Goal: Check status: Check status

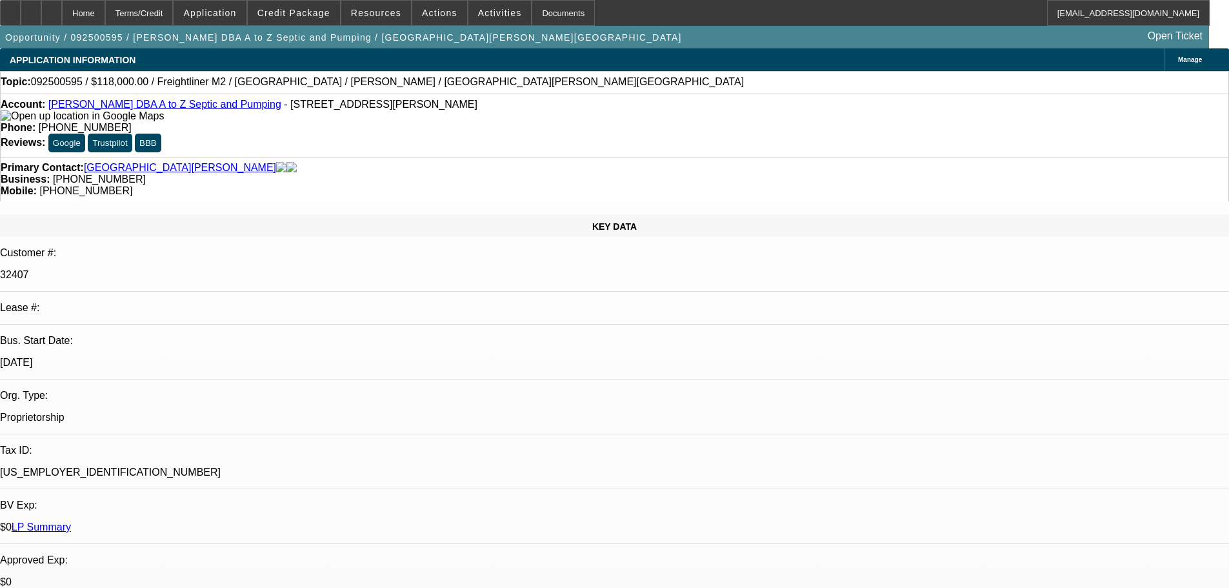
select select "0"
select select "2"
select select "0"
select select "6"
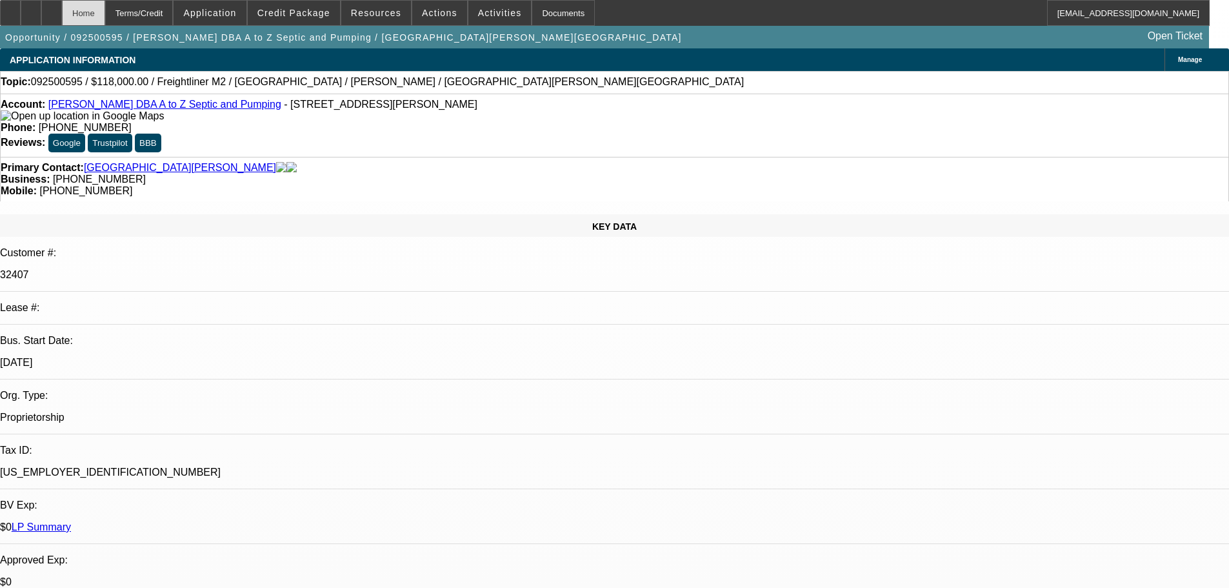
scroll to position [2277, 0]
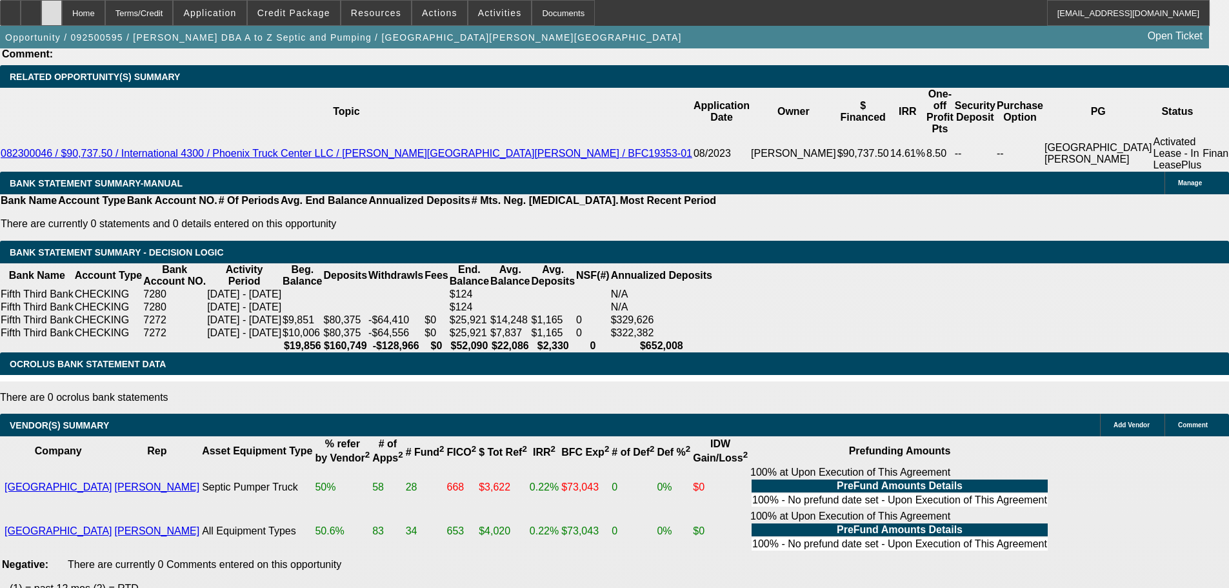
click at [62, 10] on div at bounding box center [51, 13] width 21 height 26
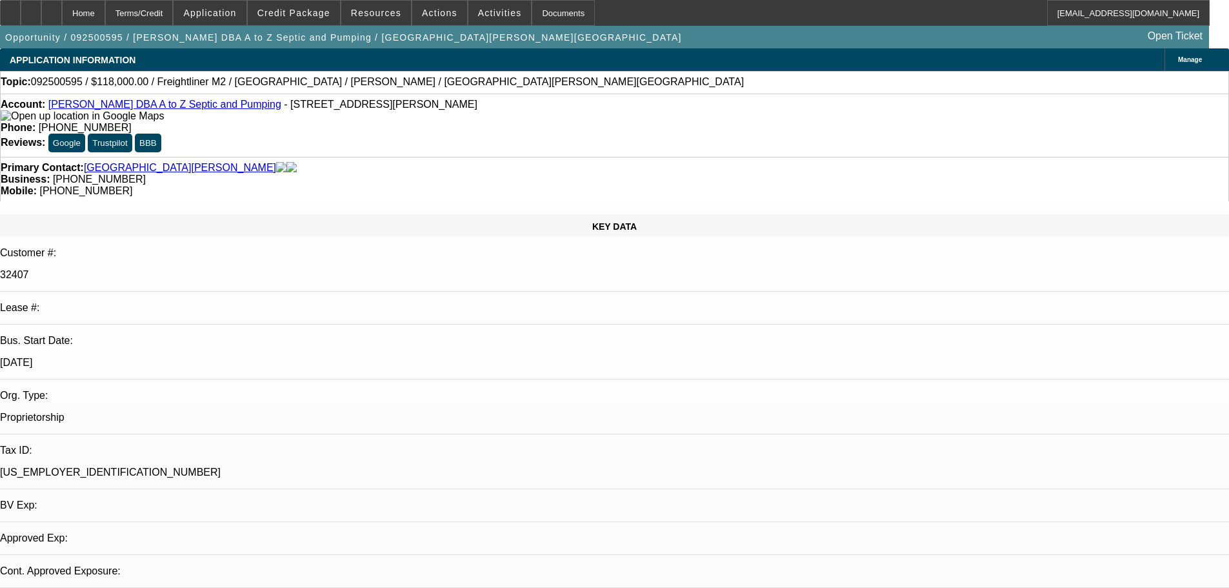
select select "0"
select select "2"
select select "0"
select select "6"
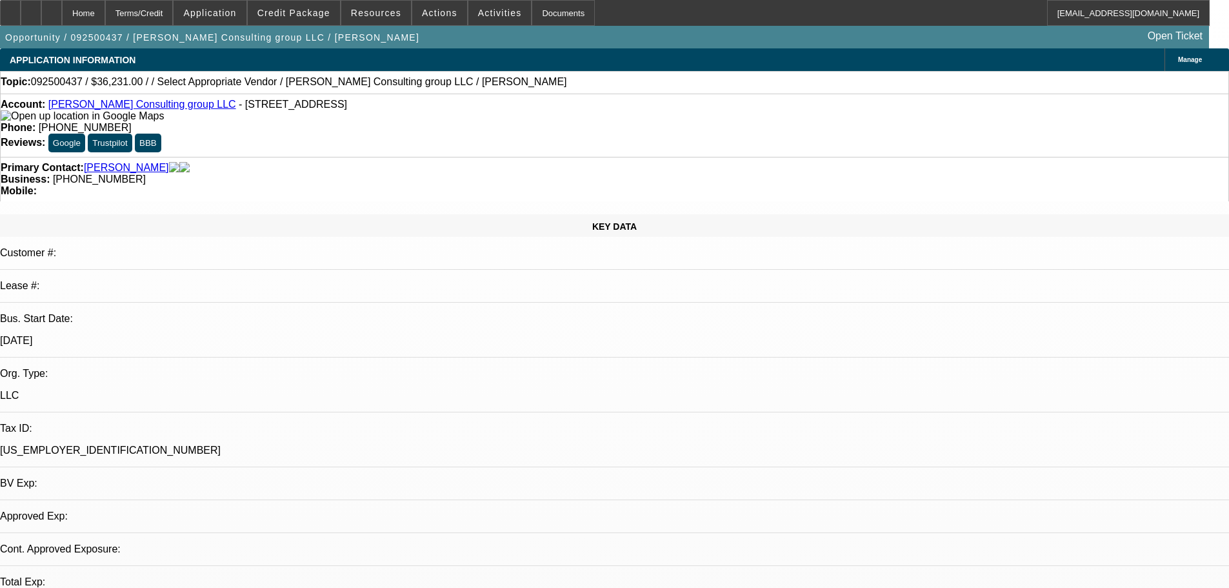
select select "0"
select select "2"
select select "0.1"
select select "4"
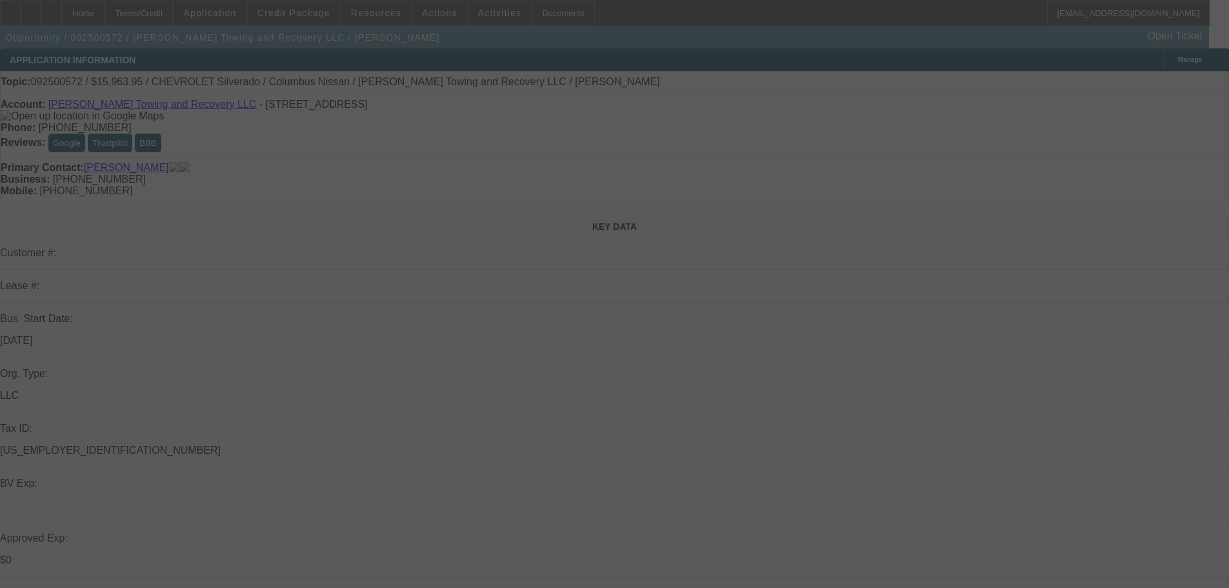
select select "0"
select select "2"
select select "0"
select select "1"
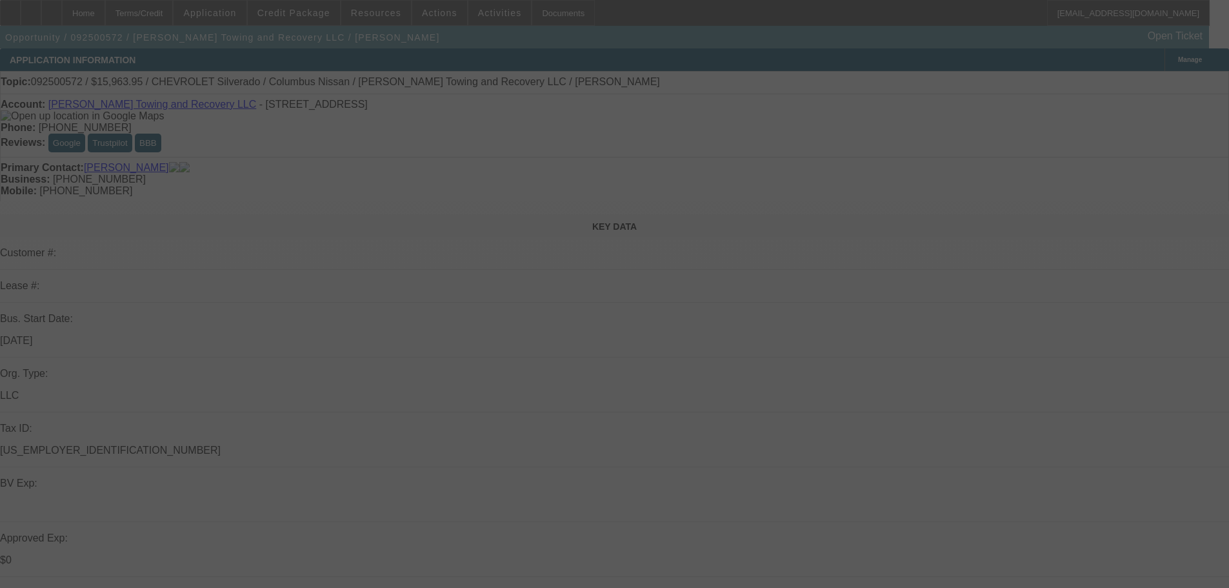
select select "0"
select select "2"
select select "0"
select select "1"
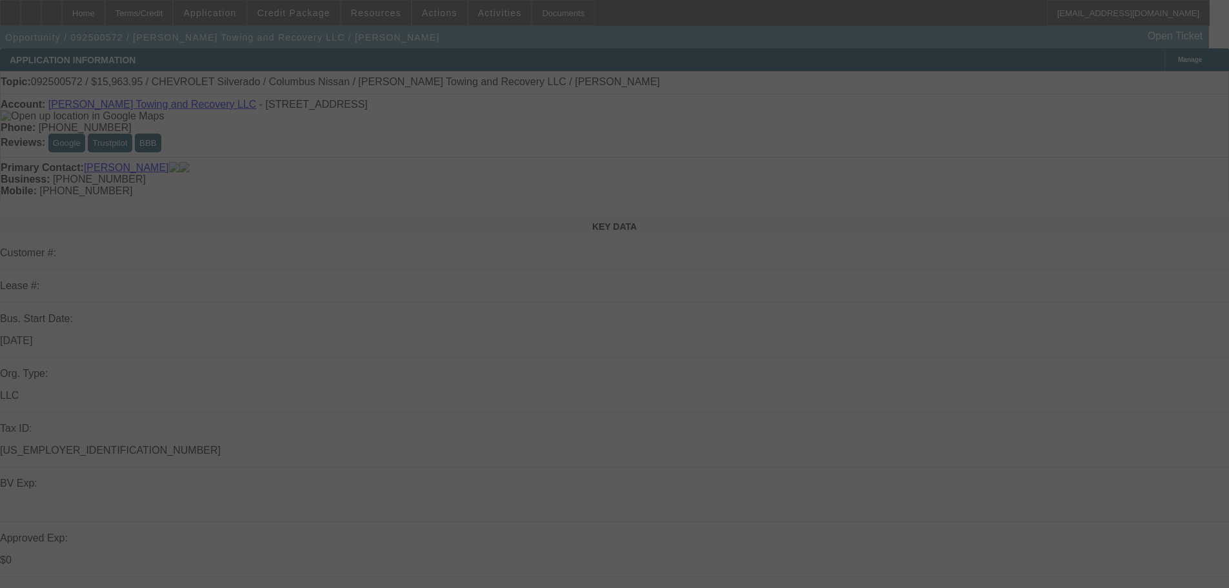
select select "0"
select select "2"
select select "0"
select select "21"
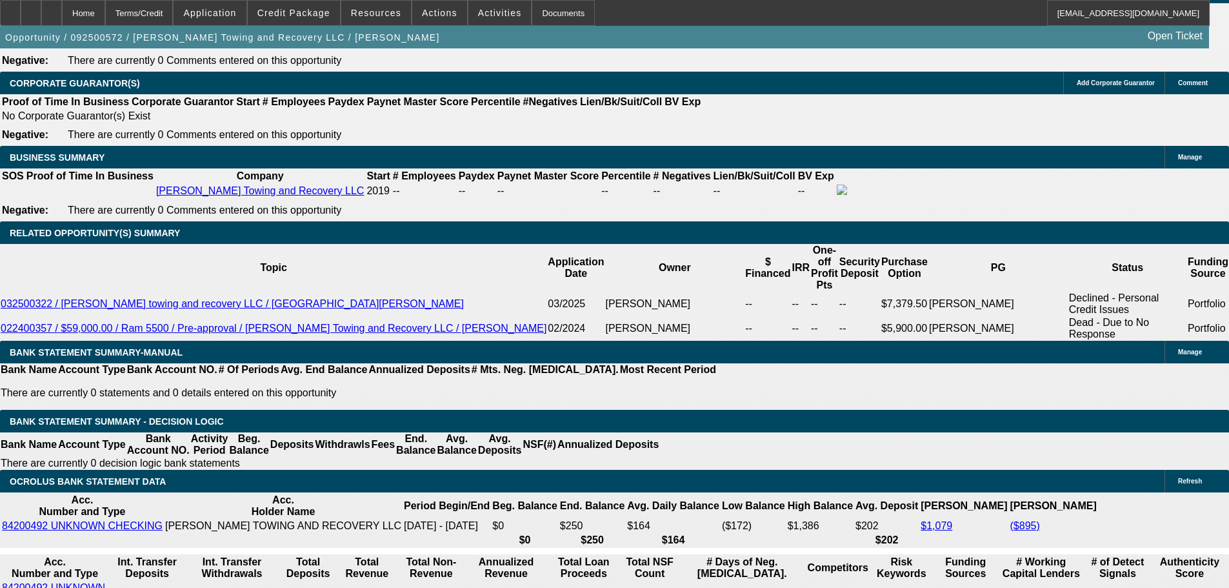
scroll to position [1807, 0]
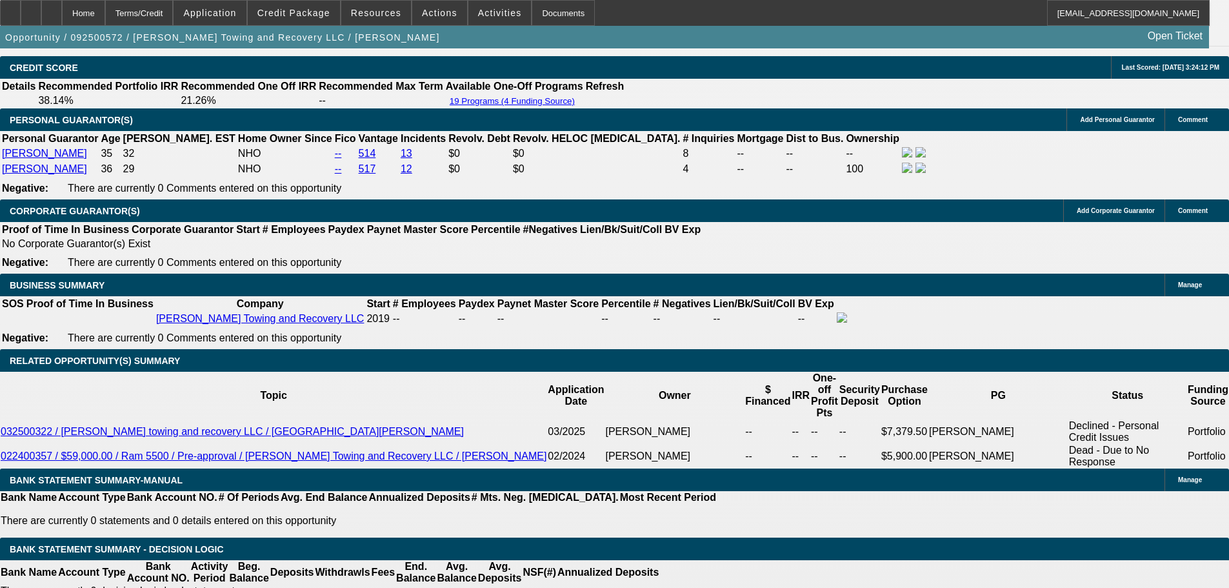
drag, startPoint x: 945, startPoint y: 143, endPoint x: 945, endPoint y: 133, distance: 9.7
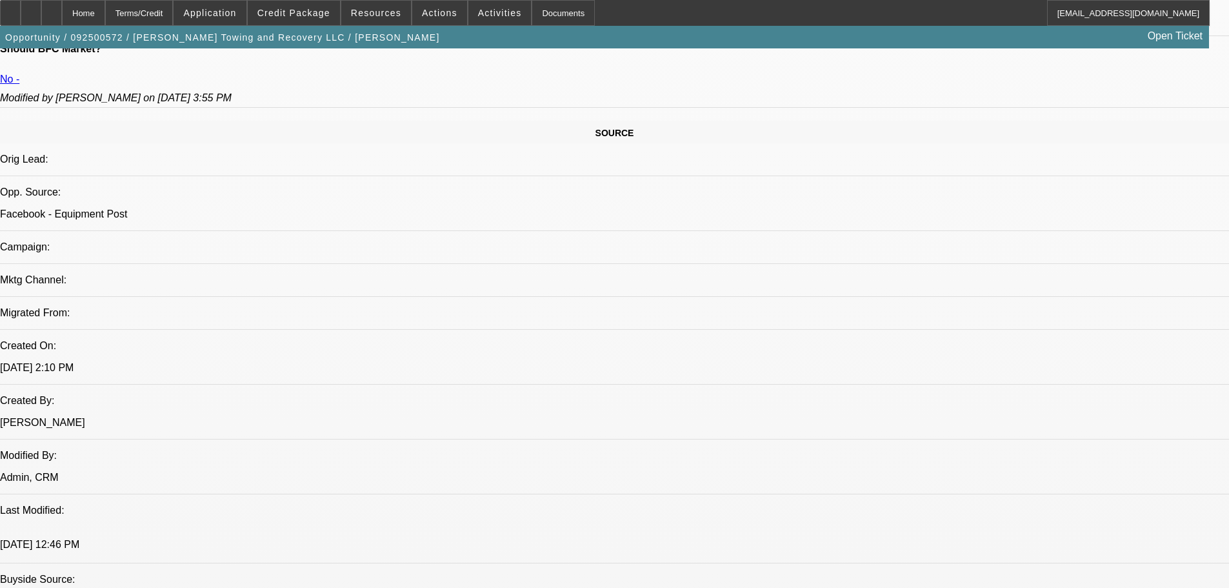
scroll to position [0, 0]
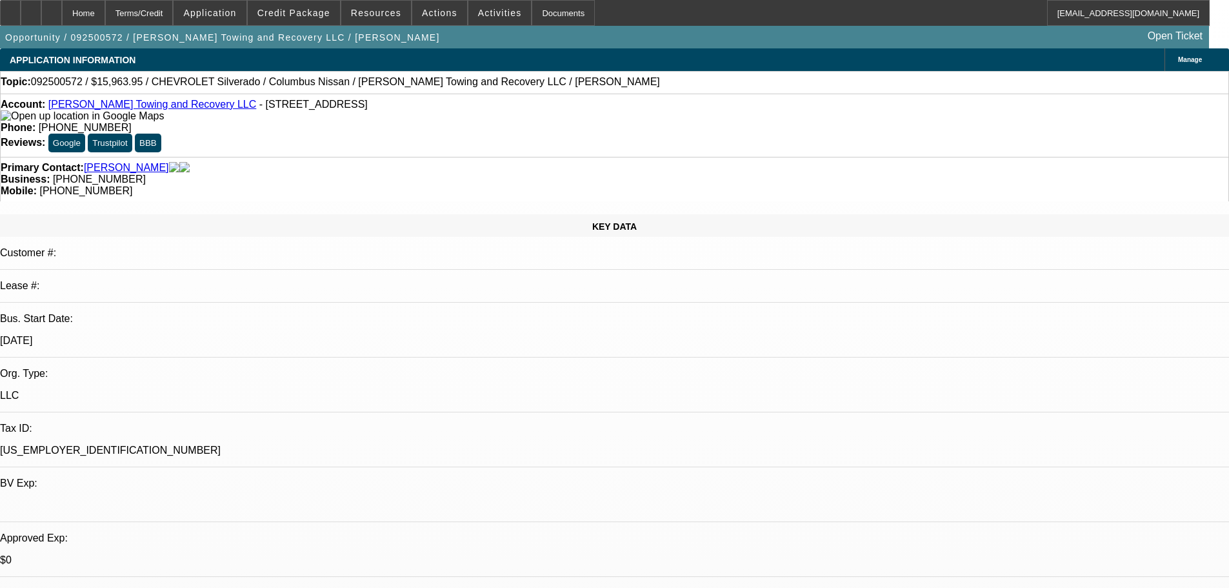
drag, startPoint x: 710, startPoint y: 397, endPoint x: 652, endPoint y: 196, distance: 209.1
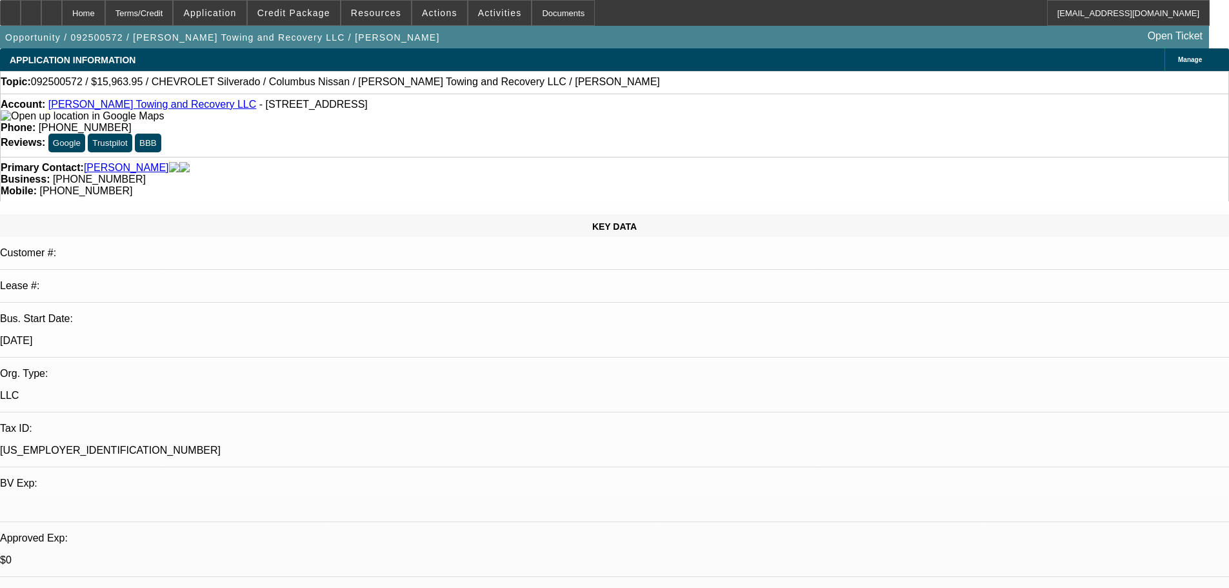
drag, startPoint x: 965, startPoint y: 117, endPoint x: 963, endPoint y: 133, distance: 16.2
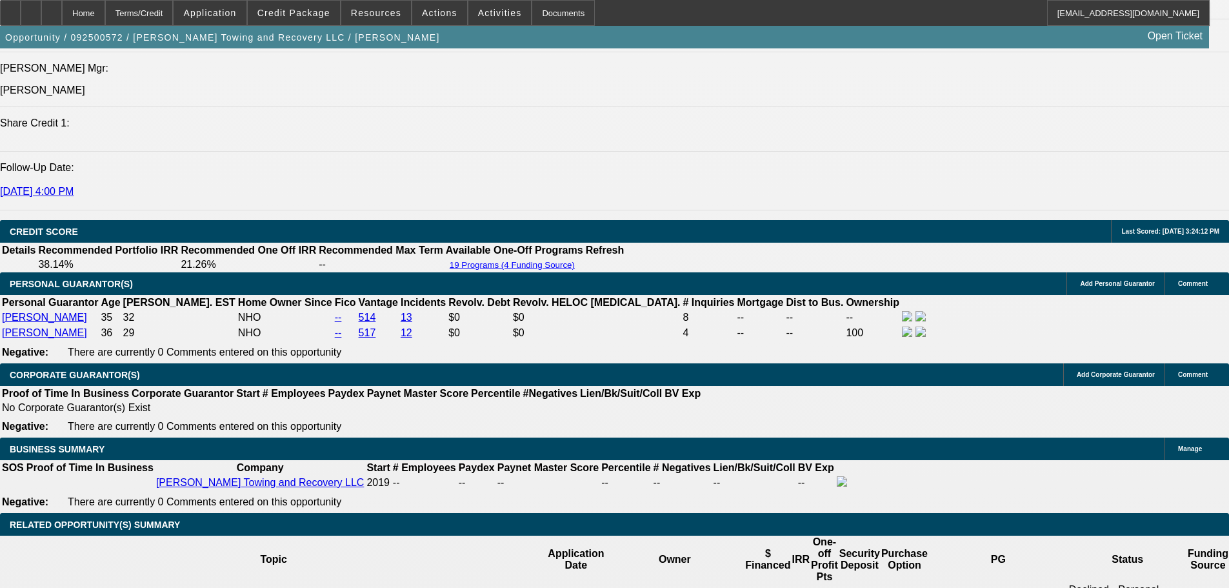
drag, startPoint x: 473, startPoint y: 420, endPoint x: 537, endPoint y: 431, distance: 64.8
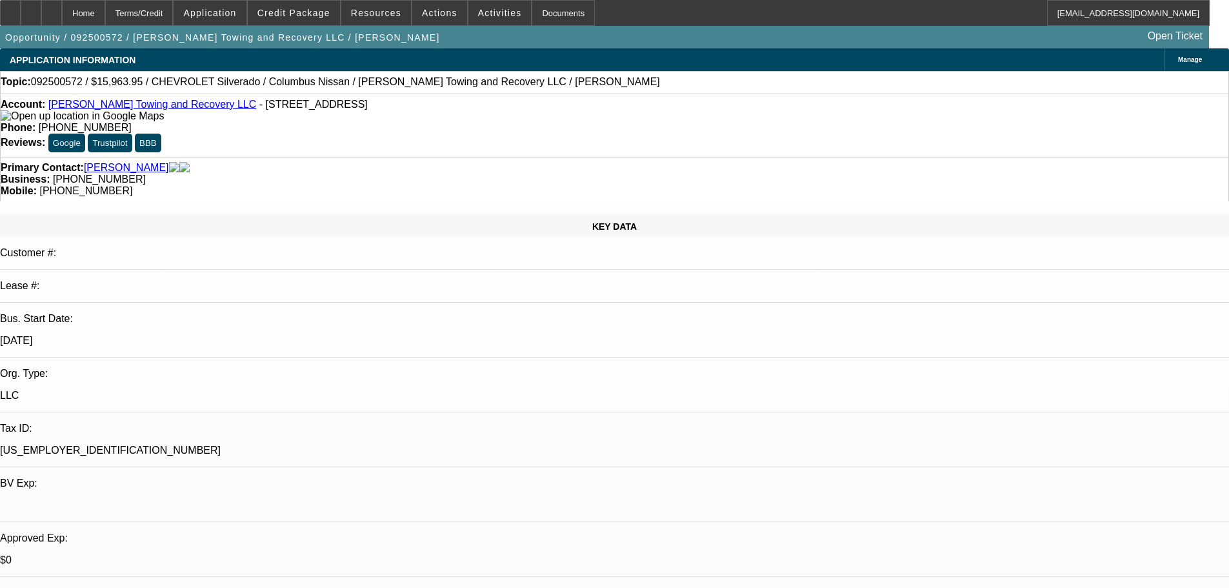
drag, startPoint x: 646, startPoint y: 217, endPoint x: 648, endPoint y: 170, distance: 47.8
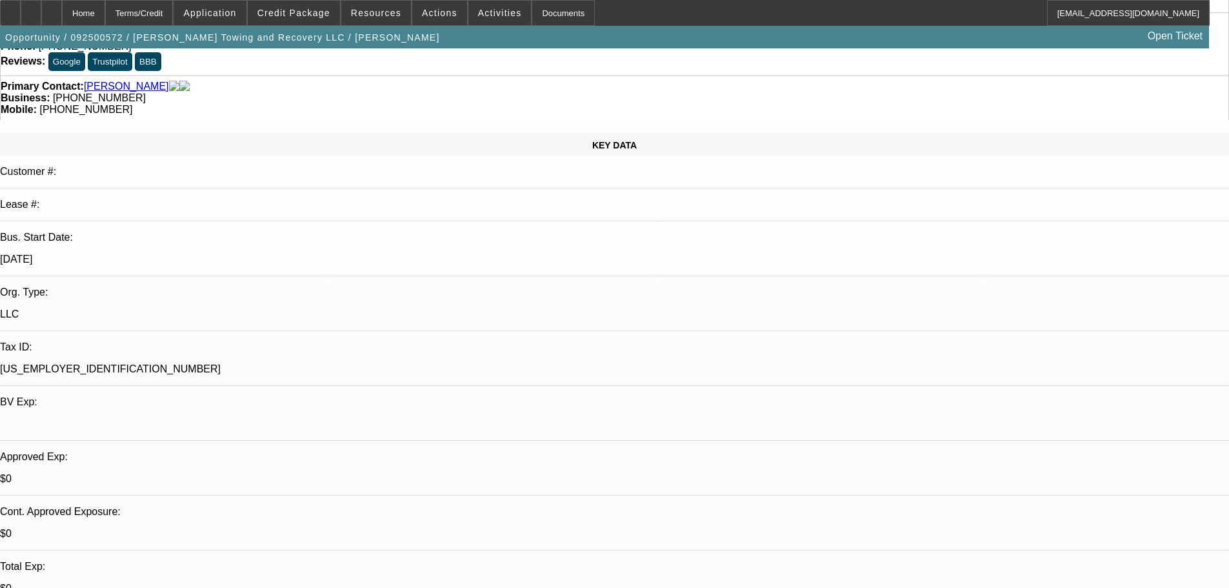
drag, startPoint x: 393, startPoint y: 380, endPoint x: 392, endPoint y: 434, distance: 54.2
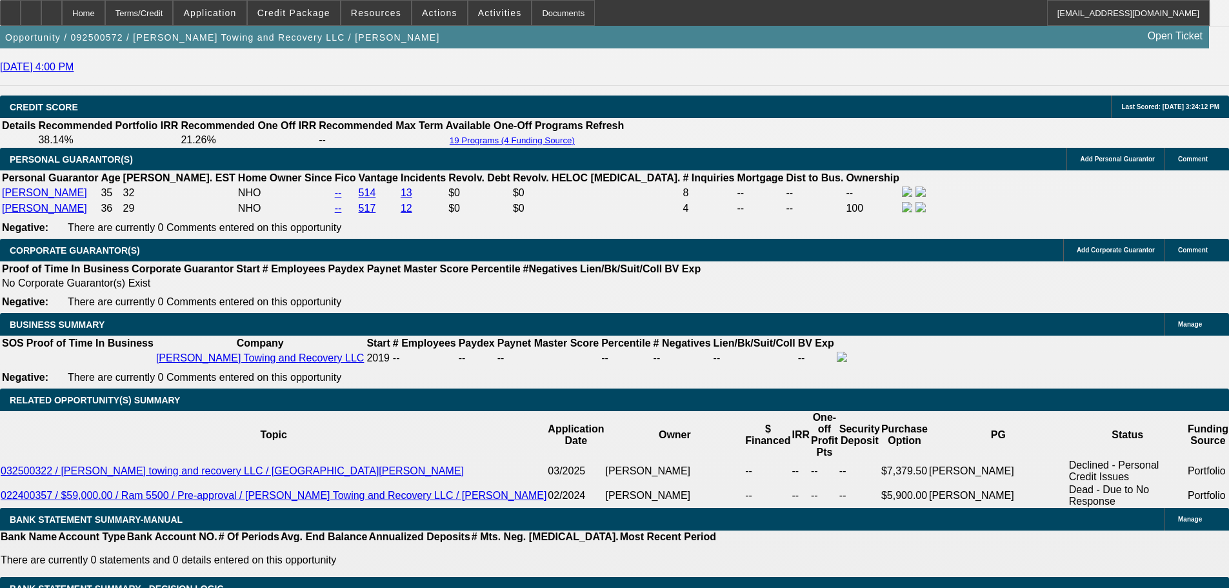
scroll to position [1903, 0]
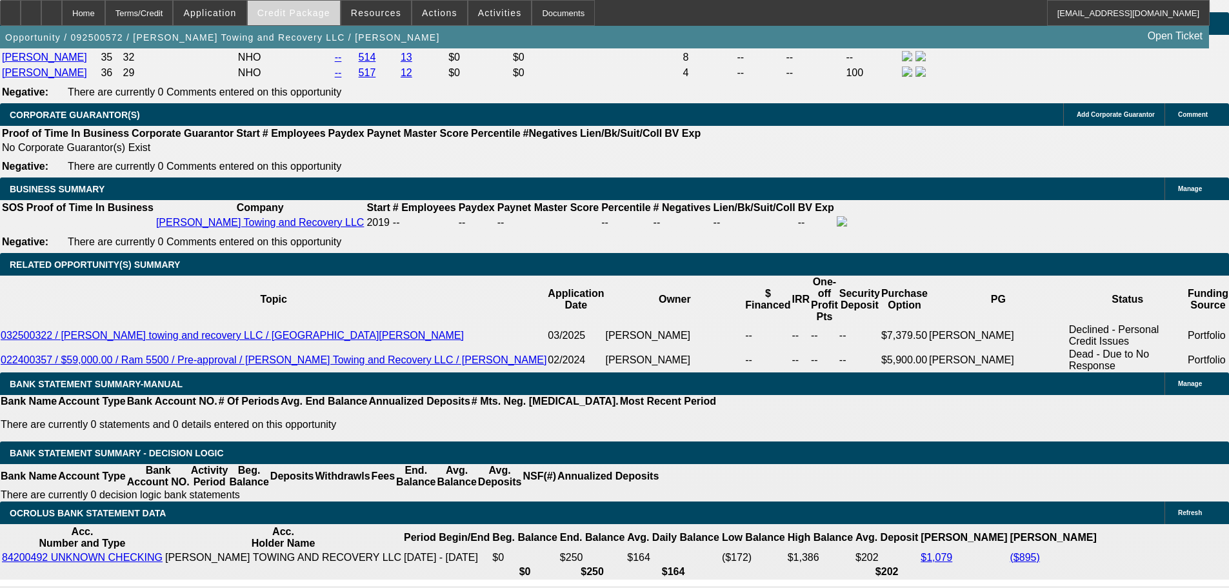
click at [306, 15] on span "Credit Package" at bounding box center [293, 13] width 73 height 10
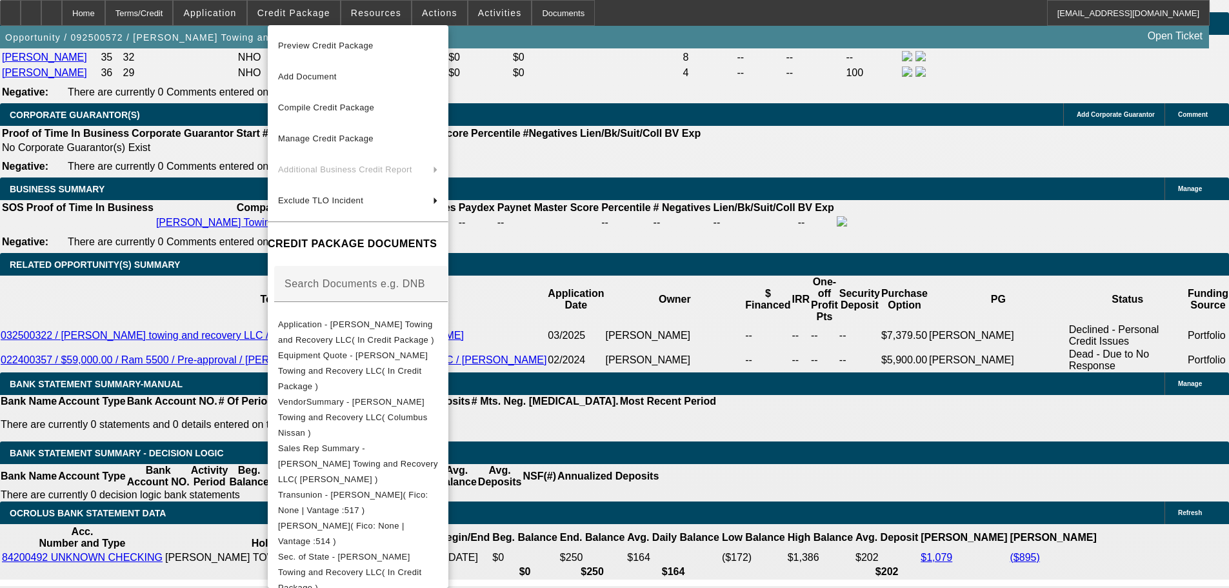
click at [723, 385] on div at bounding box center [614, 294] width 1229 height 588
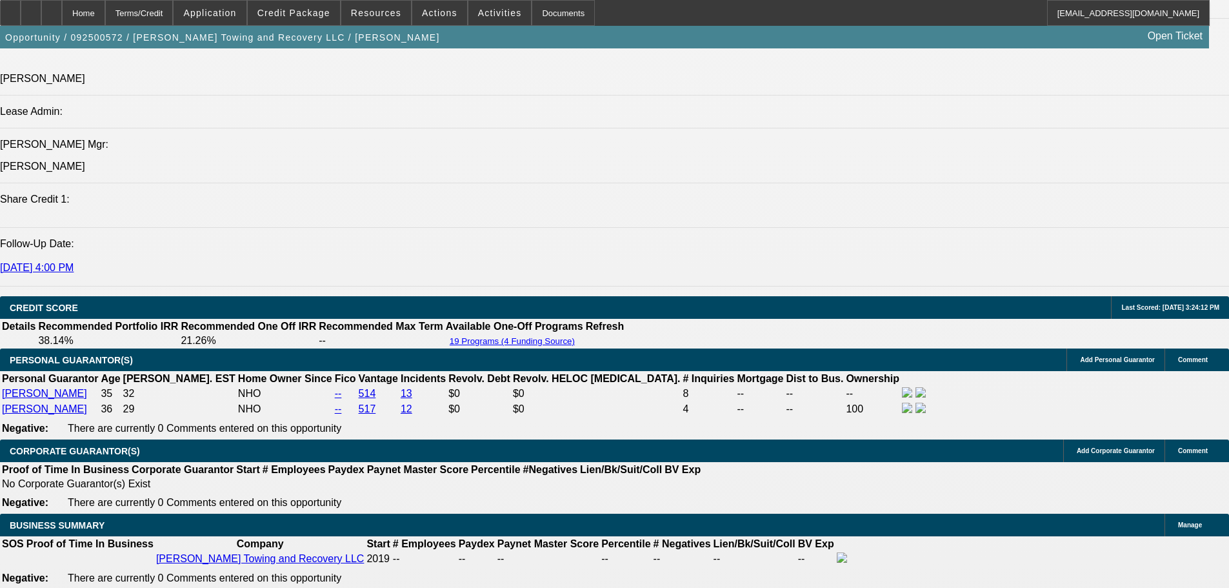
scroll to position [0, 0]
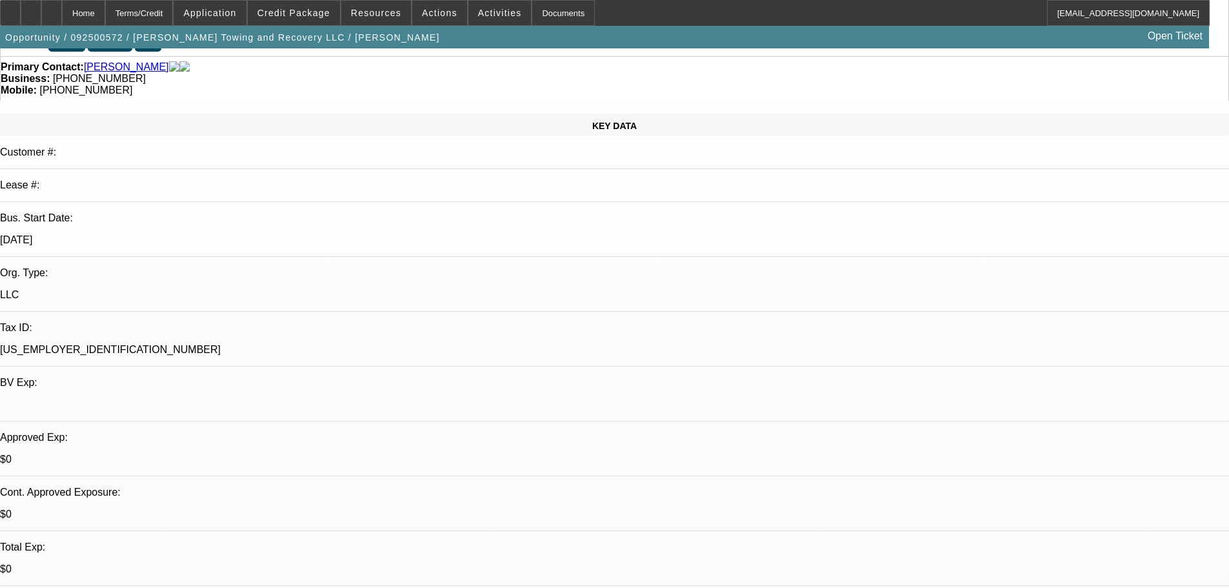
drag, startPoint x: 633, startPoint y: 426, endPoint x: 646, endPoint y: 194, distance: 232.6
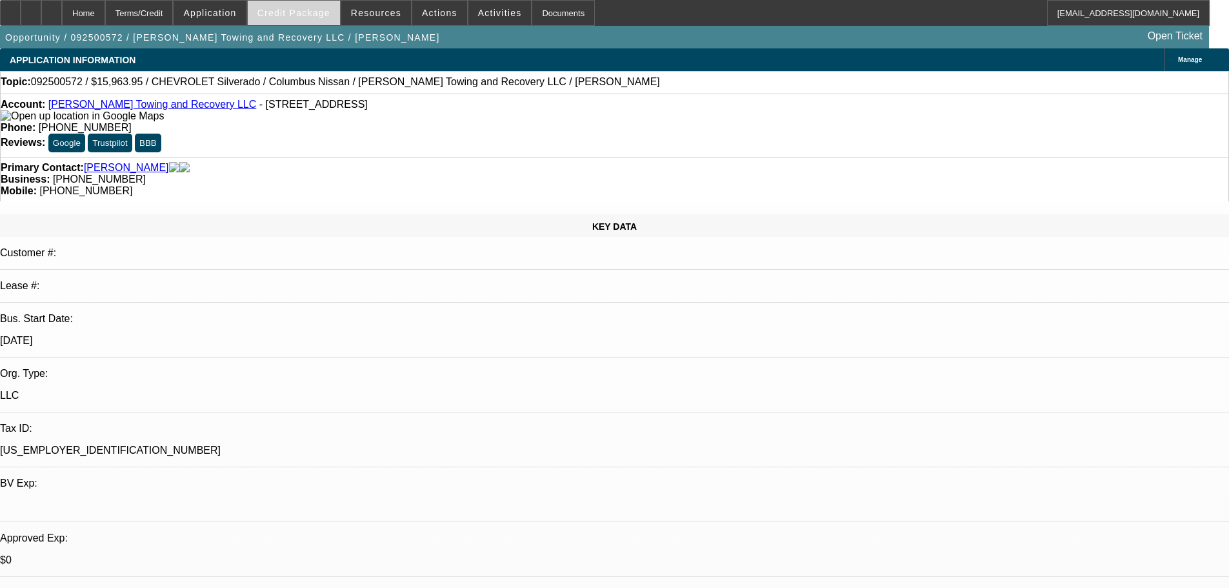
click at [299, 6] on span at bounding box center [294, 12] width 92 height 31
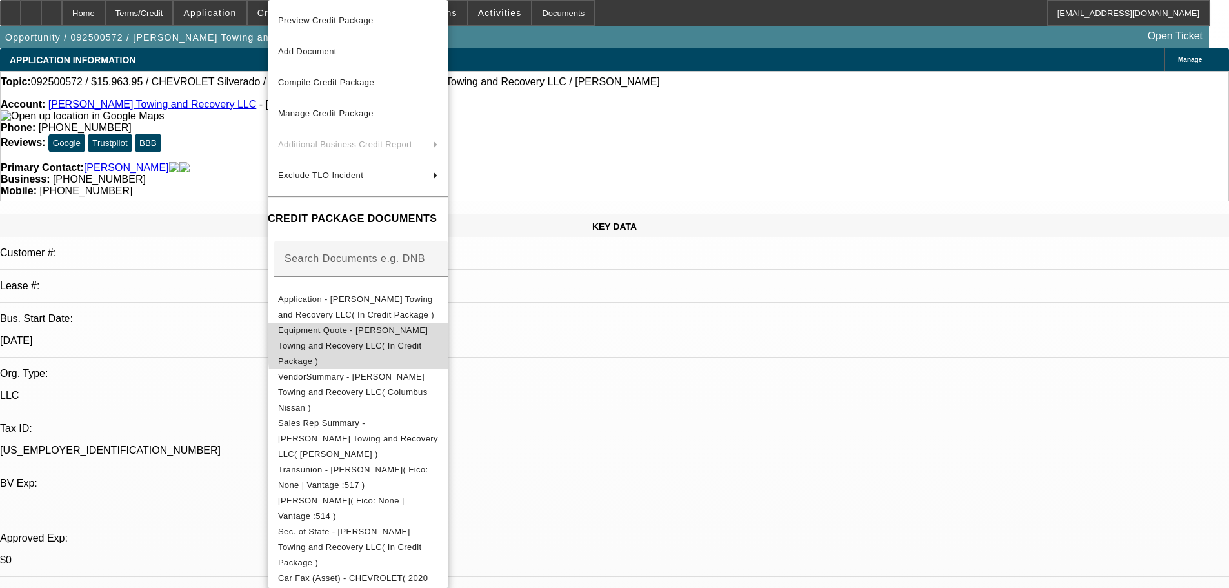
click at [428, 331] on span "Equipment Quote - Brooks Towing and Recovery LLC( In Credit Package )" at bounding box center [353, 345] width 150 height 41
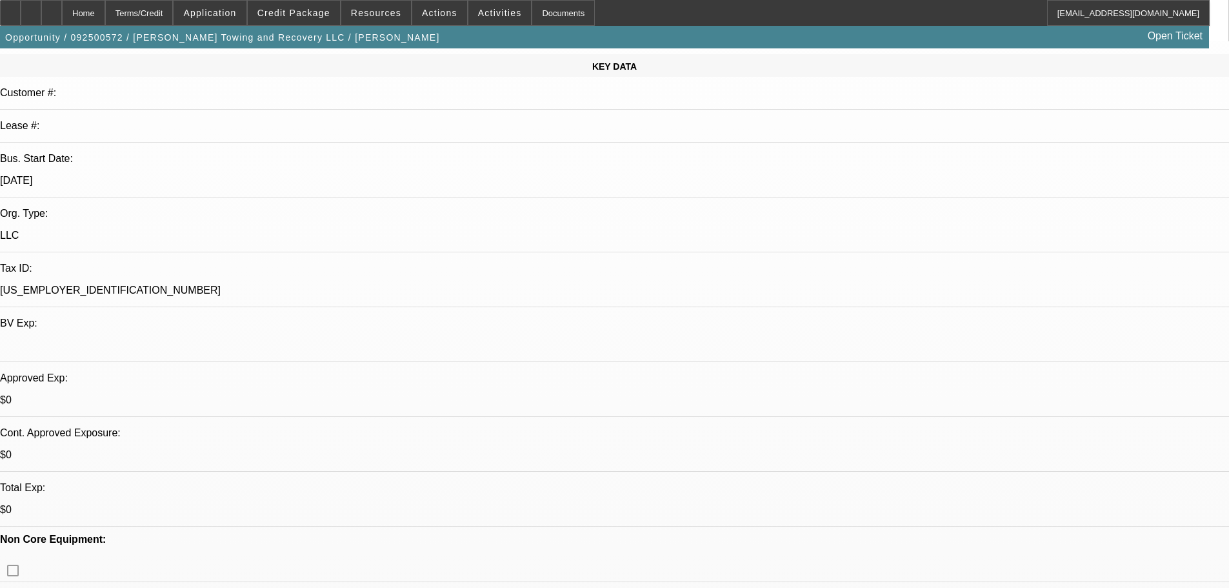
drag, startPoint x: 415, startPoint y: 294, endPoint x: 405, endPoint y: 316, distance: 24.0
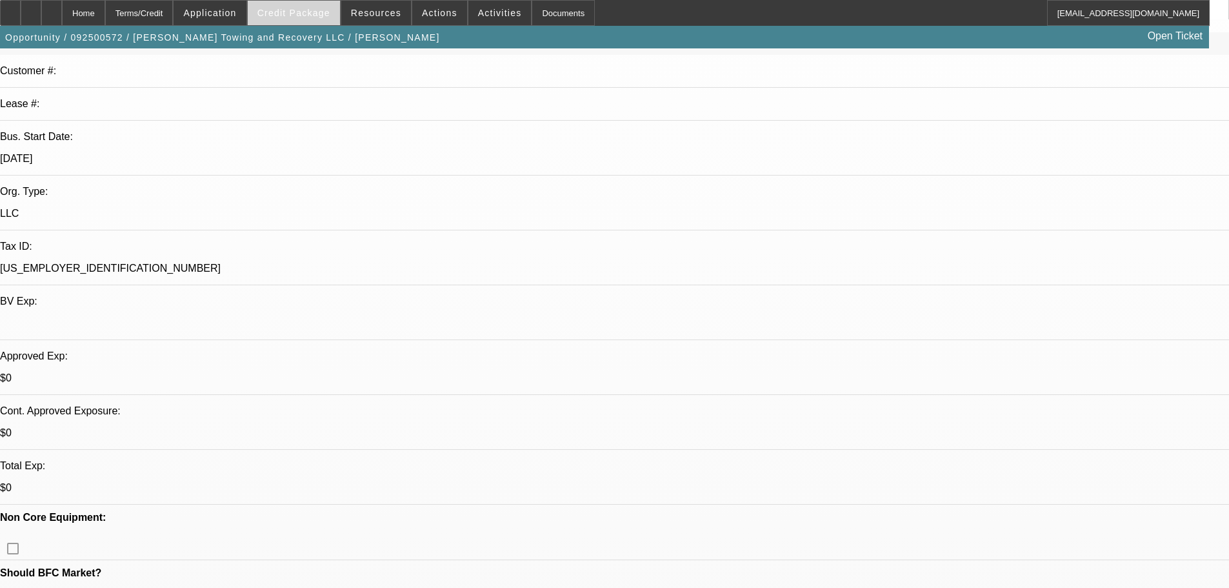
click at [317, 6] on span at bounding box center [294, 12] width 92 height 31
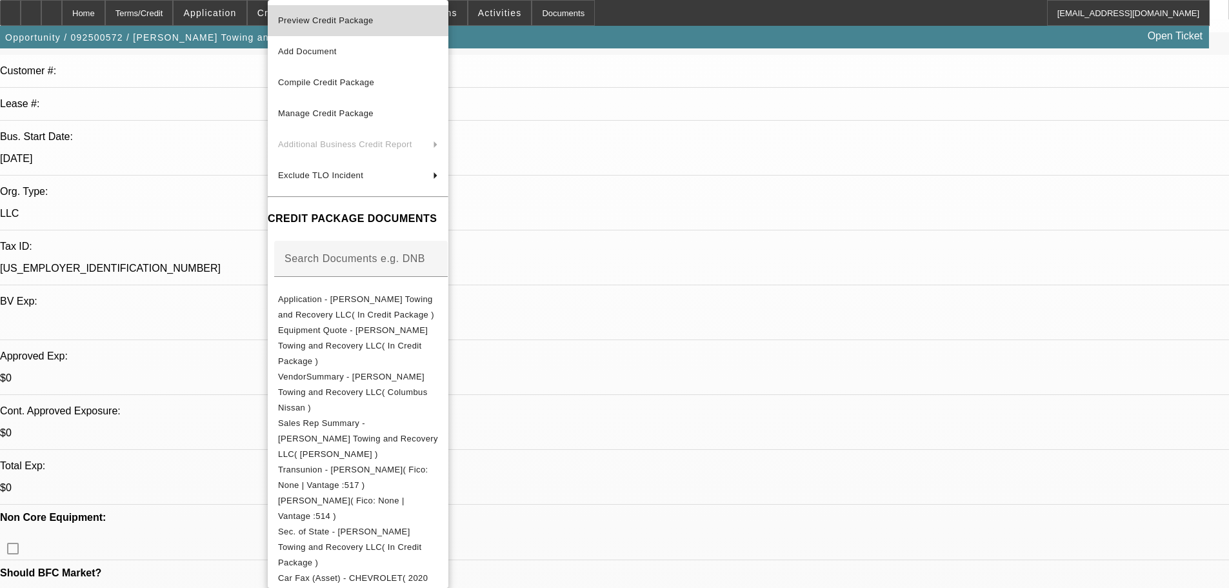
click at [428, 26] on span "Preview Credit Package" at bounding box center [358, 20] width 160 height 15
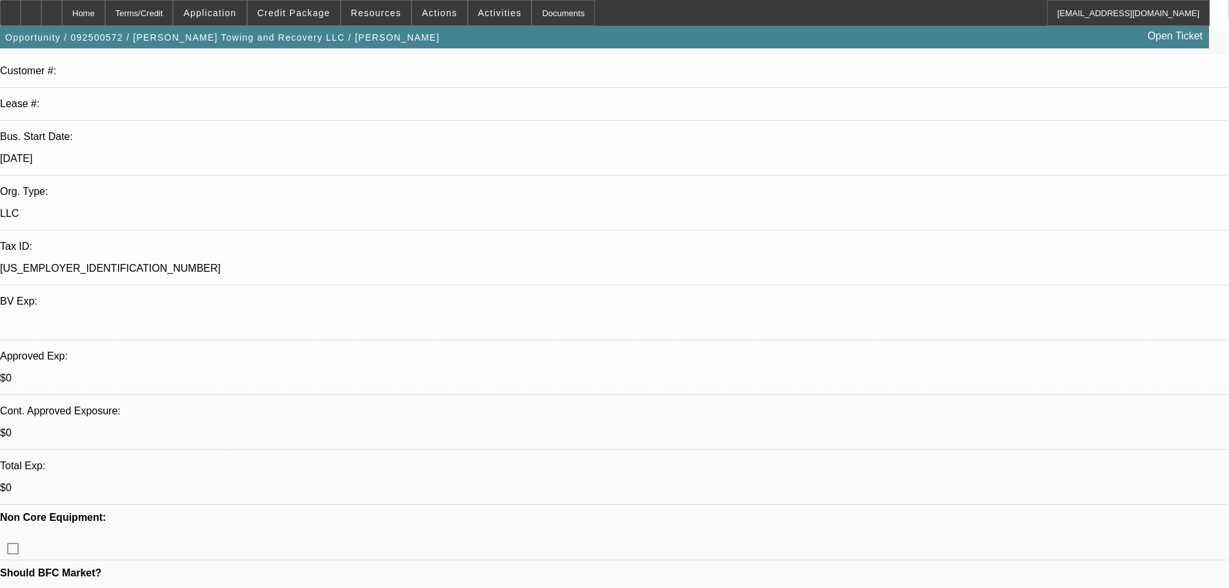
scroll to position [0, 0]
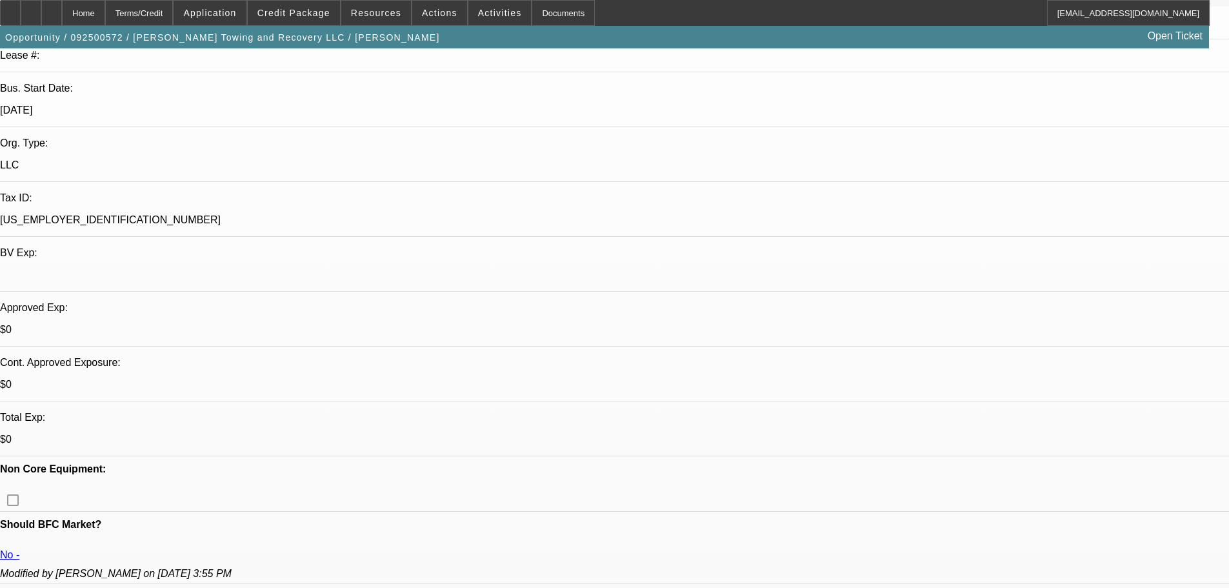
drag, startPoint x: 476, startPoint y: 348, endPoint x: 507, endPoint y: 504, distance: 159.3
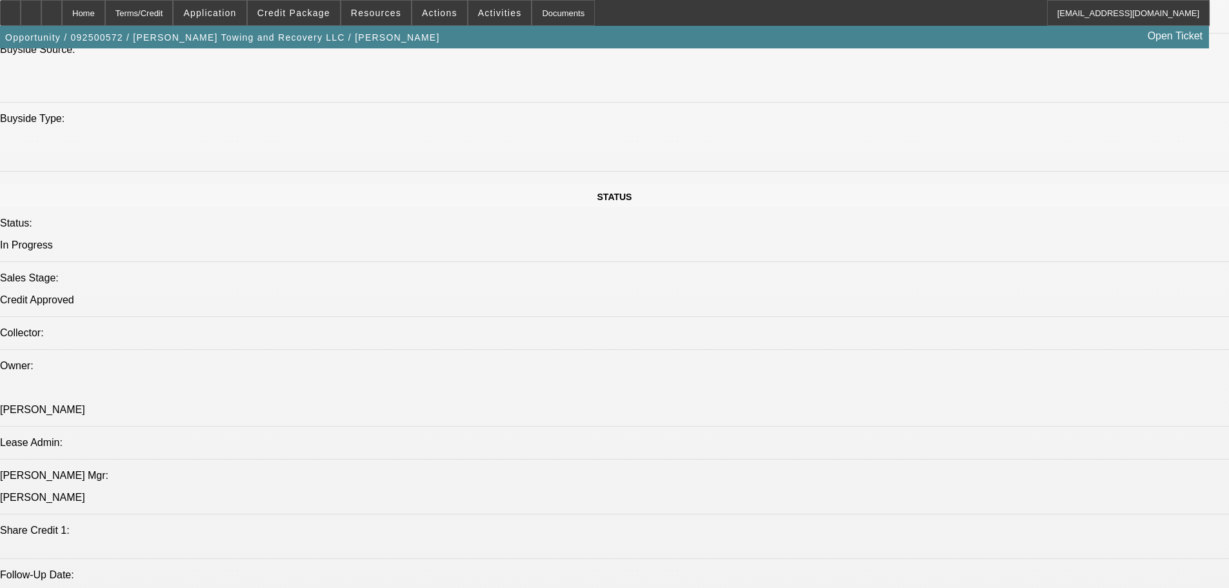
drag, startPoint x: 577, startPoint y: 350, endPoint x: 630, endPoint y: 434, distance: 99.2
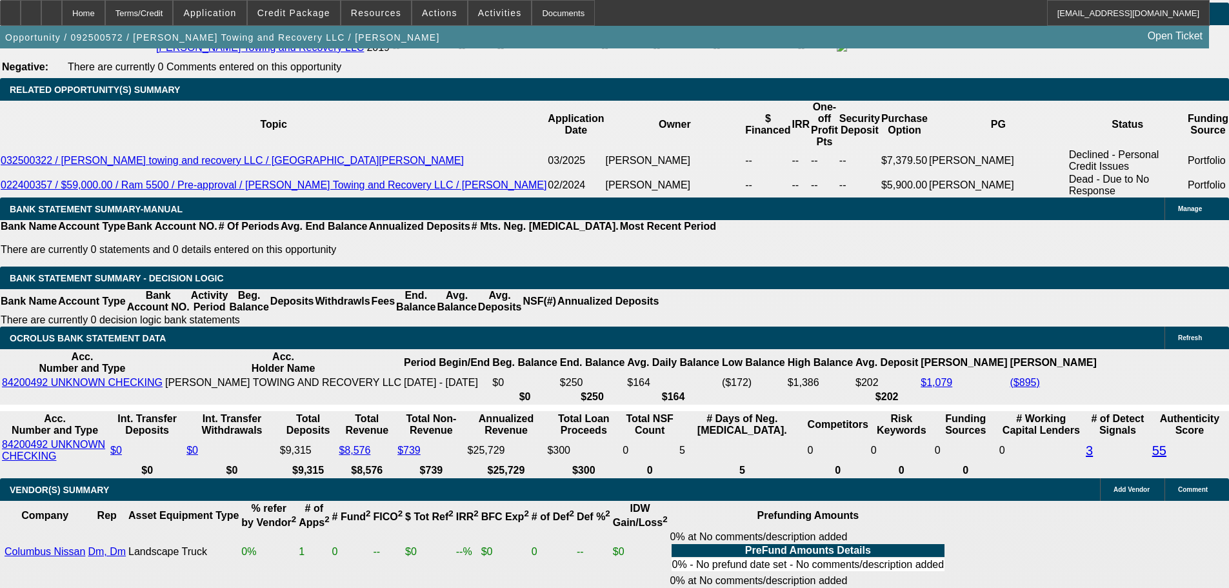
drag, startPoint x: 629, startPoint y: 338, endPoint x: 641, endPoint y: 208, distance: 130.3
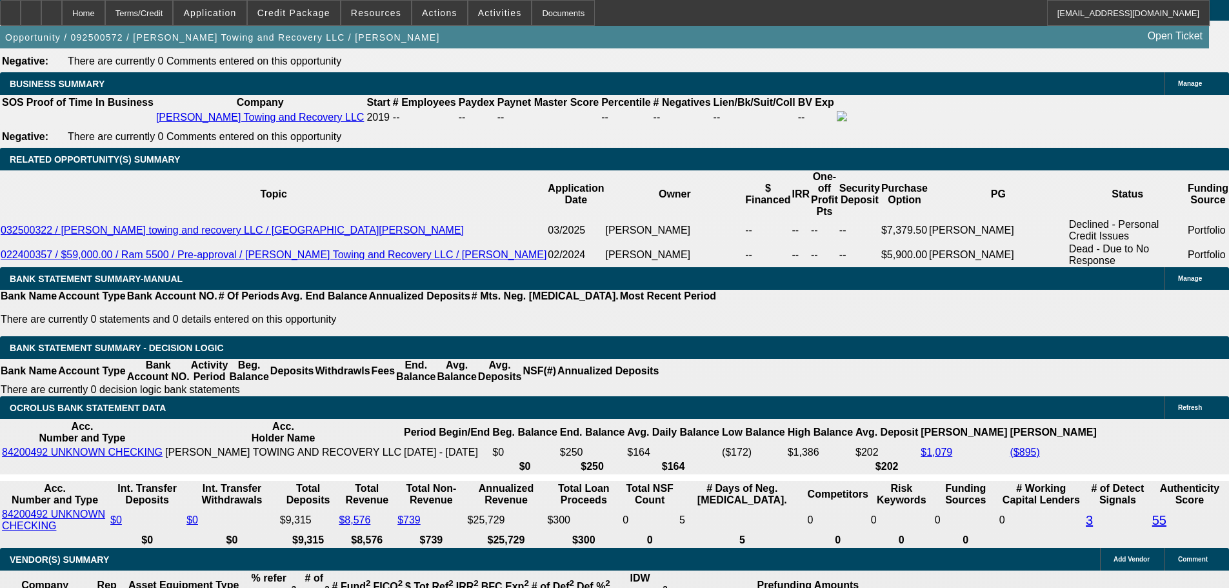
drag, startPoint x: 636, startPoint y: 275, endPoint x: 624, endPoint y: 350, distance: 76.5
